Goal: Task Accomplishment & Management: Complete application form

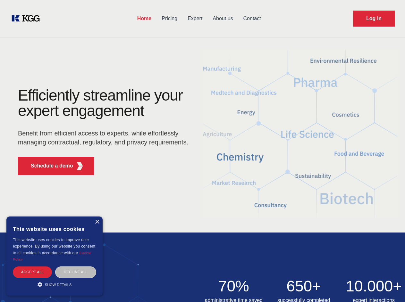
click at [202, 151] on div "Efficiently streamline your expert engagement Benefit from efficient access to …" at bounding box center [105, 134] width 195 height 93
click at [48, 166] on p "Schedule a demo" at bounding box center [52, 166] width 42 height 8
click at [97, 222] on div "× This website uses cookies This website uses cookies to improve user experienc…" at bounding box center [54, 256] width 96 height 79
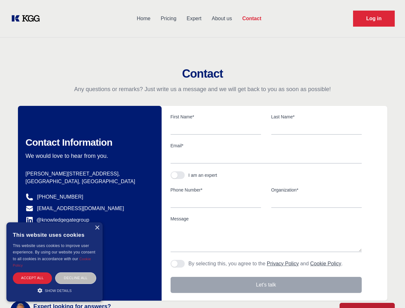
click at [32, 272] on div "Accept all" at bounding box center [32, 277] width 39 height 11
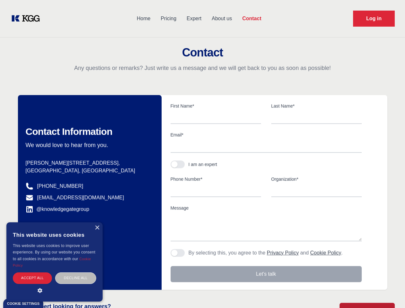
click at [76, 272] on div "Decline all" at bounding box center [75, 277] width 41 height 11
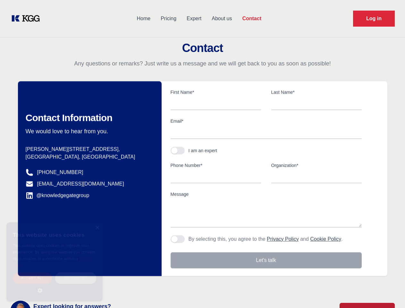
click at [55, 285] on main "Contact Any questions or remarks? Just write us a message and we will get back …" at bounding box center [202, 167] width 405 height 334
